Goal: Find specific page/section: Find specific page/section

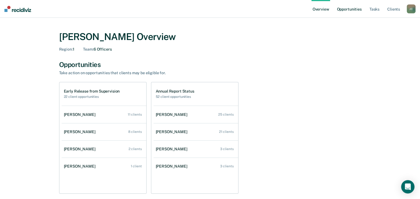
click at [349, 13] on link "Opportunities" at bounding box center [349, 9] width 27 height 18
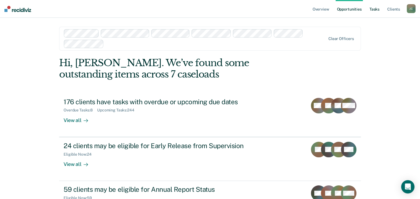
click at [377, 13] on link "Tasks" at bounding box center [375, 9] width 12 height 18
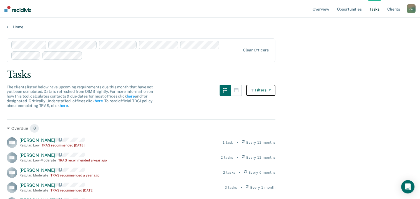
click at [275, 91] on button "Filters" at bounding box center [260, 90] width 29 height 11
